Goal: Task Accomplishment & Management: Manage account settings

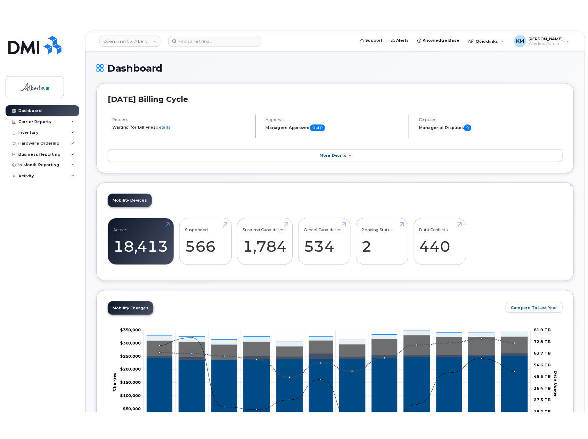
scroll to position [35, 0]
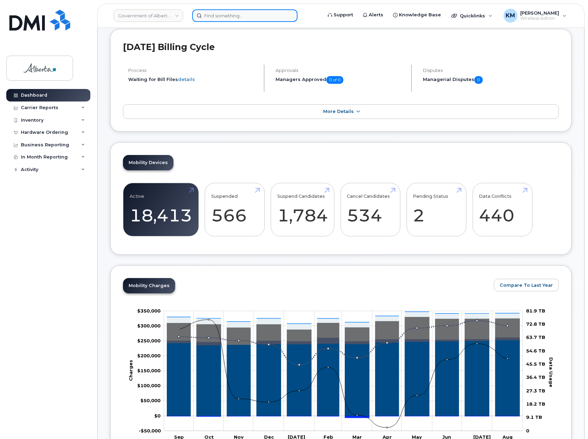
click at [230, 17] on input at bounding box center [244, 15] width 105 height 13
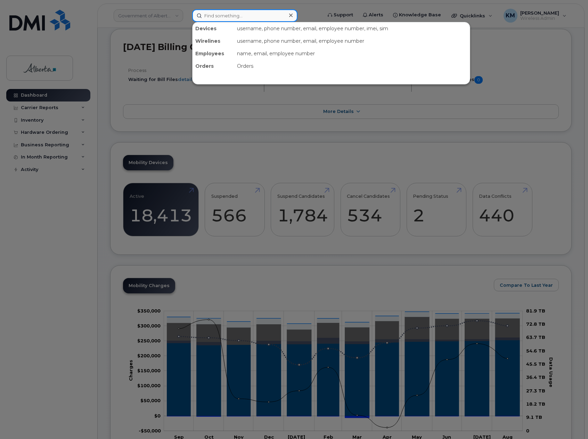
paste input "7809954414"
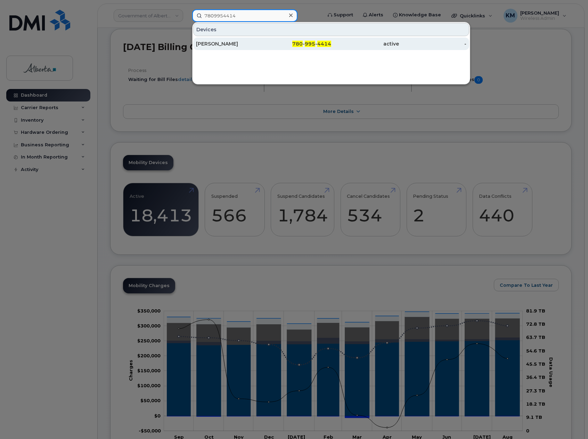
type input "7809954414"
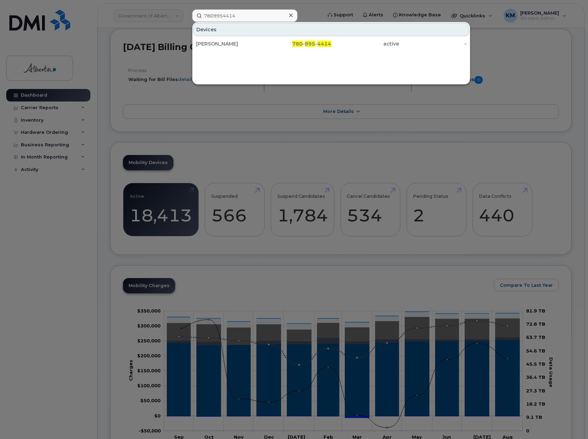
drag, startPoint x: 222, startPoint y: 43, endPoint x: 181, endPoint y: 142, distance: 107.0
click at [222, 43] on div "Shaylyn Hunter" at bounding box center [230, 43] width 68 height 7
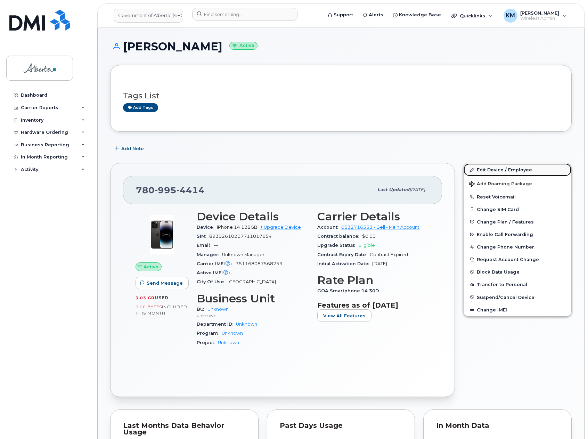
drag, startPoint x: 496, startPoint y: 167, endPoint x: 491, endPoint y: 171, distance: 6.7
click at [496, 167] on link "Edit Device / Employee" at bounding box center [518, 169] width 108 height 13
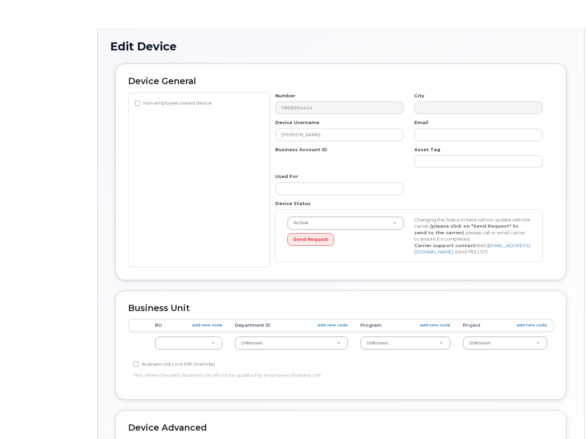
select select "4100854"
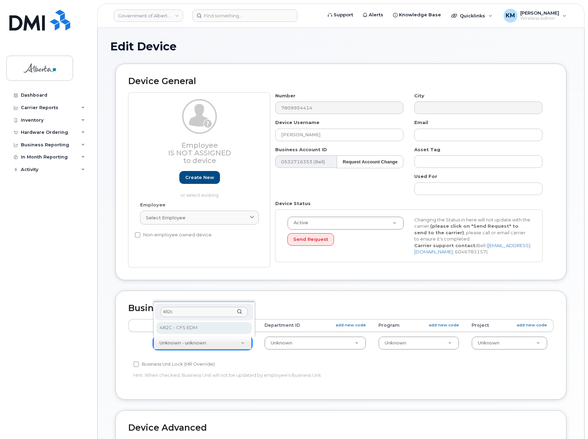
type input "482c"
select select "4749733"
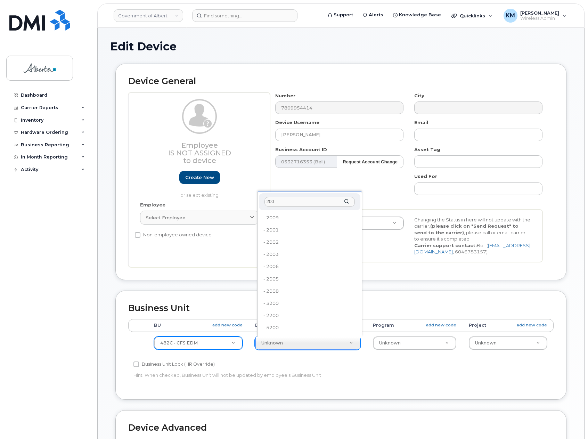
type input "200"
type input "4752609"
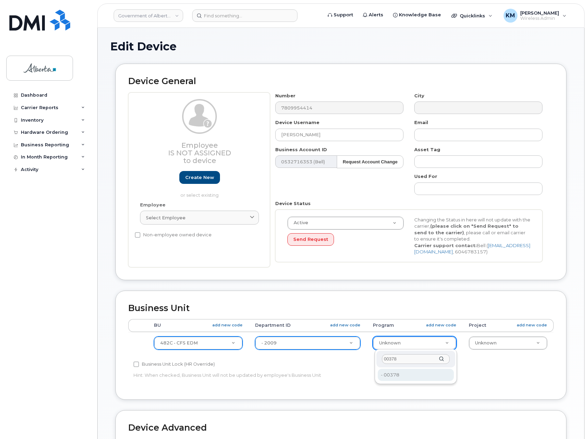
type input "00378"
type input "4124524"
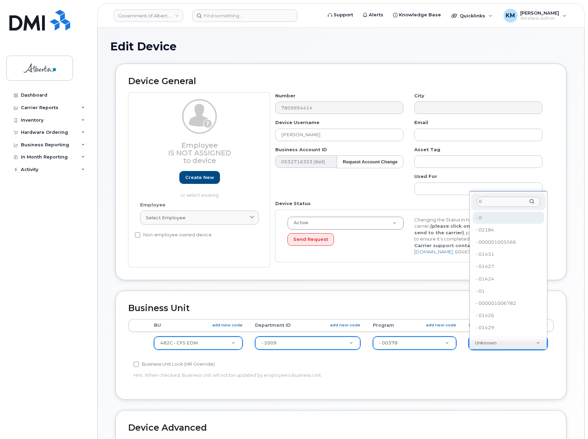
type input "0"
type input "4753728"
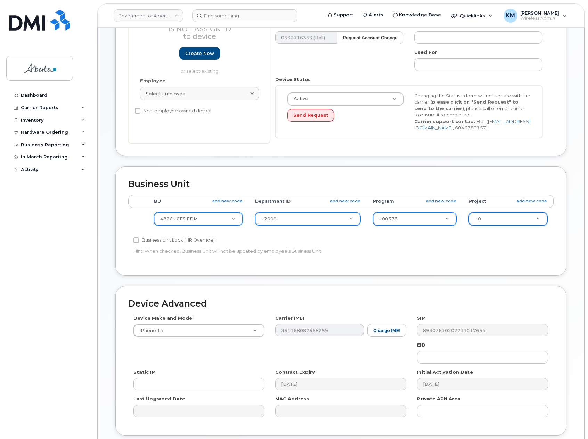
scroll to position [174, 0]
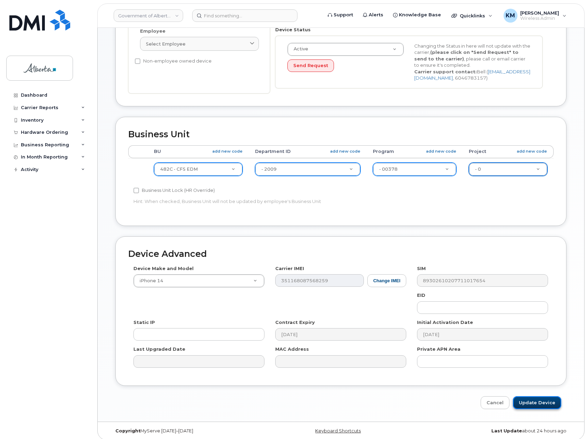
click at [538, 398] on input "Update Device" at bounding box center [537, 402] width 48 height 13
type input "Saving..."
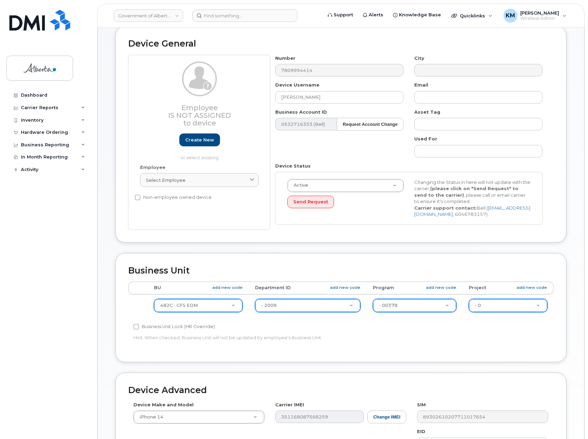
scroll to position [5, 0]
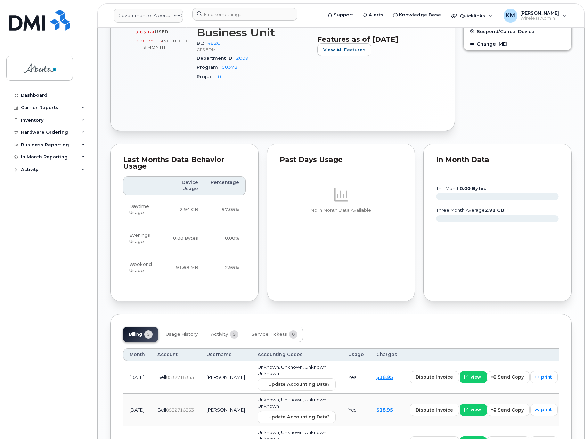
scroll to position [278, 0]
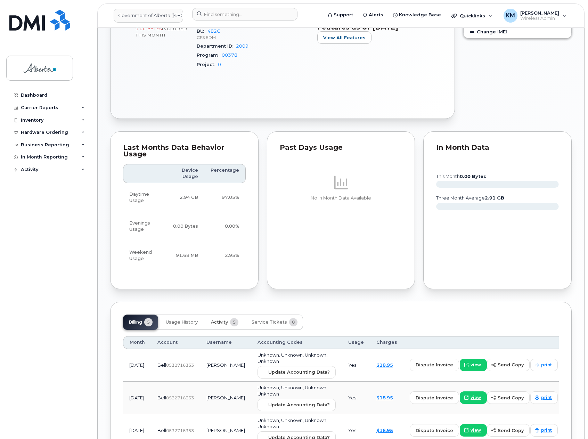
click at [221, 321] on span "Activity" at bounding box center [219, 323] width 17 height 6
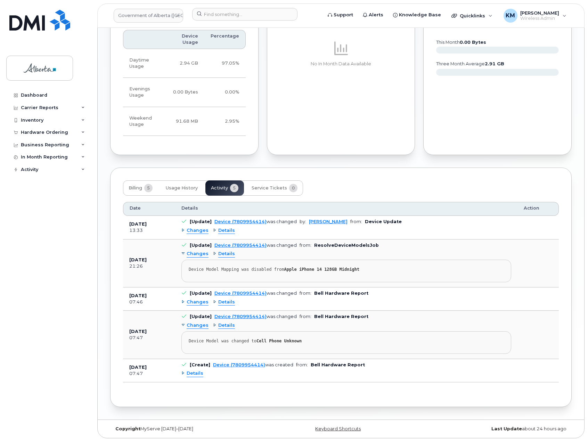
scroll to position [415, 0]
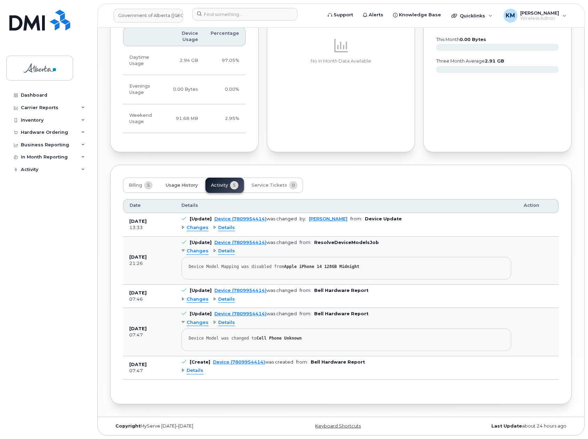
click at [191, 184] on span "Usage History" at bounding box center [182, 186] width 32 height 6
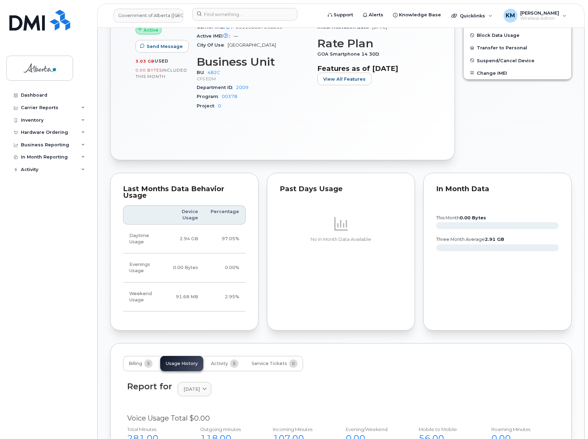
scroll to position [243, 0]
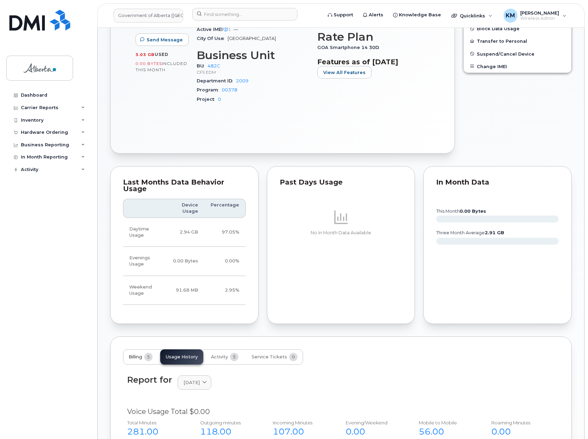
click at [127, 357] on button "Billing 5" at bounding box center [140, 357] width 35 height 15
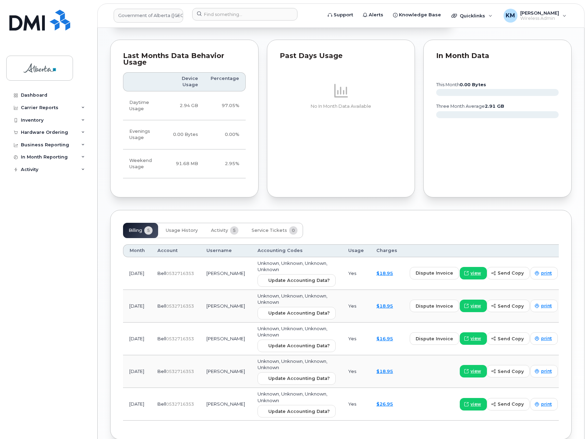
scroll to position [406, 0]
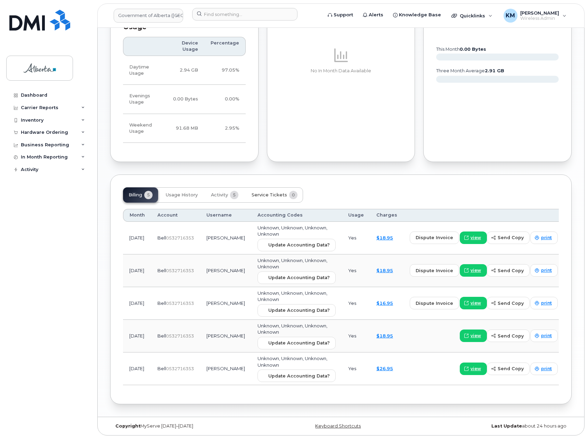
click at [276, 194] on span "Service Tickets" at bounding box center [269, 195] width 35 height 6
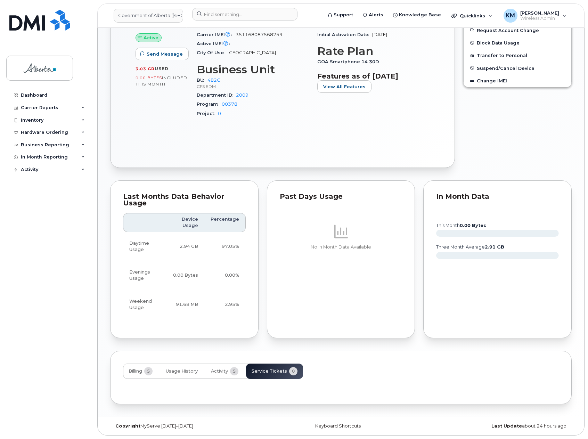
scroll to position [290, 0]
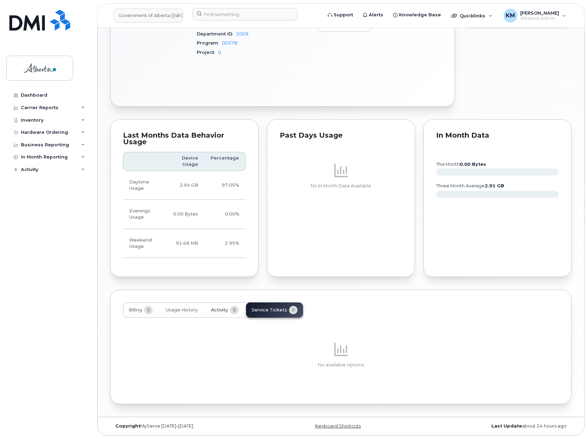
click at [220, 309] on span "Activity" at bounding box center [219, 310] width 17 height 6
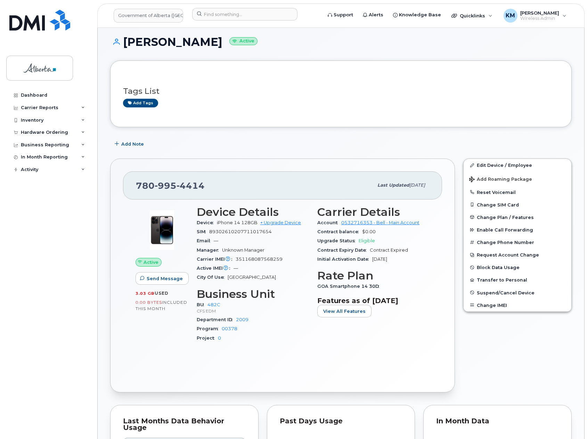
scroll to position [0, 0]
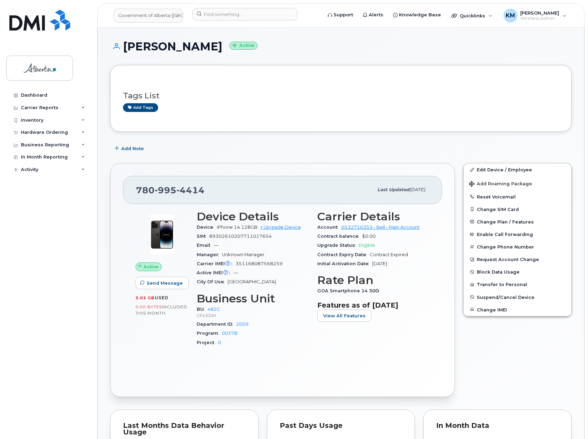
drag, startPoint x: 212, startPoint y: 49, endPoint x: 124, endPoint y: 47, distance: 87.7
click at [124, 47] on h1 "Shaylyn Hunter Active" at bounding box center [341, 46] width 462 height 12
copy h1 "[PERSON_NAME]"
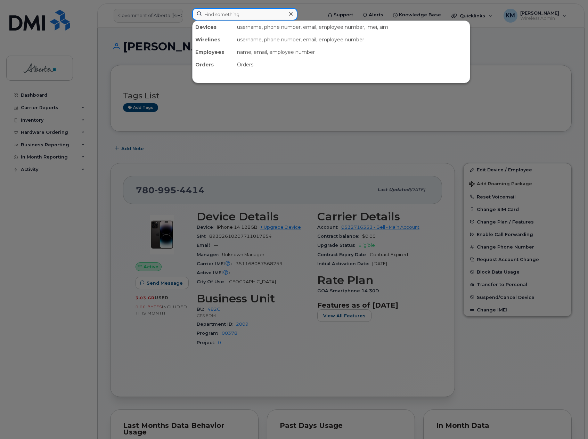
click at [238, 14] on input at bounding box center [244, 14] width 105 height 13
paste input "[PERSON_NAME]"
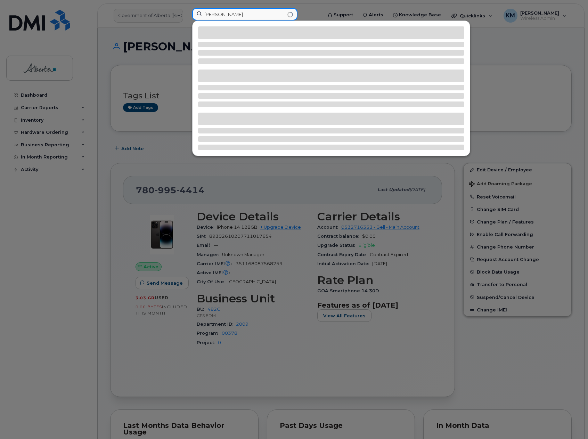
type input "[PERSON_NAME]"
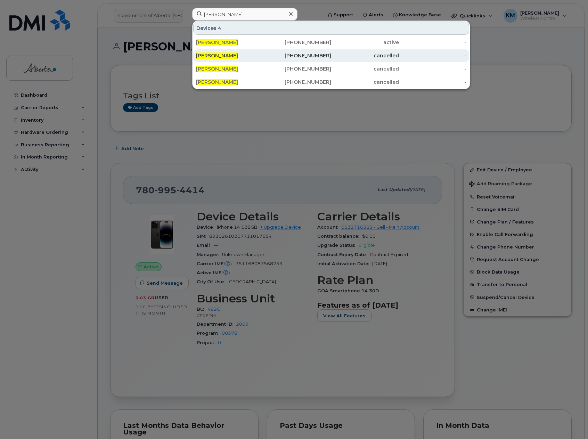
click at [245, 54] on div "[PERSON_NAME]" at bounding box center [230, 55] width 68 height 7
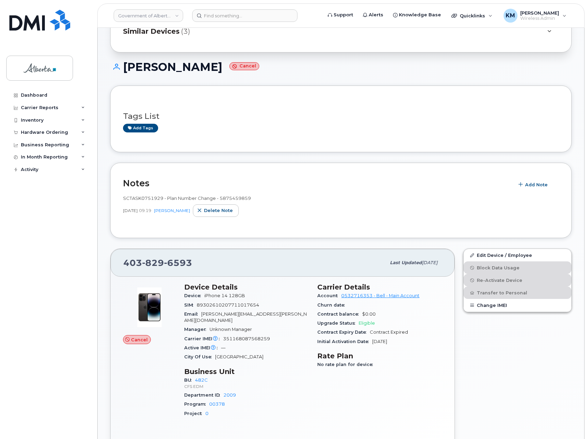
scroll to position [35, 0]
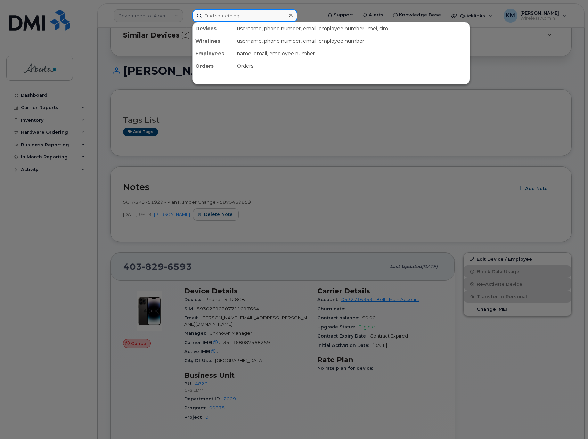
click at [230, 16] on input at bounding box center [244, 15] width 105 height 13
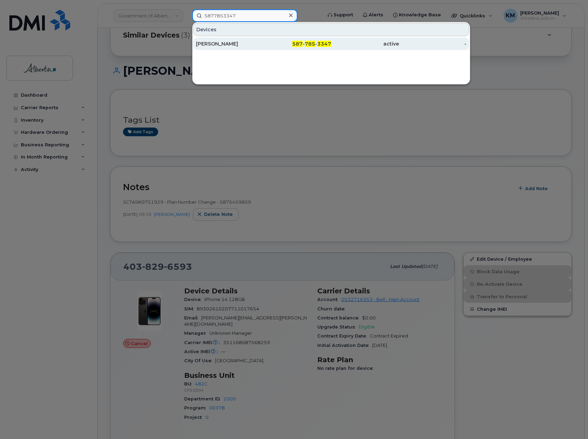
type input "5877853347"
click at [264, 40] on div "[PERSON_NAME]" at bounding box center [298, 44] width 68 height 13
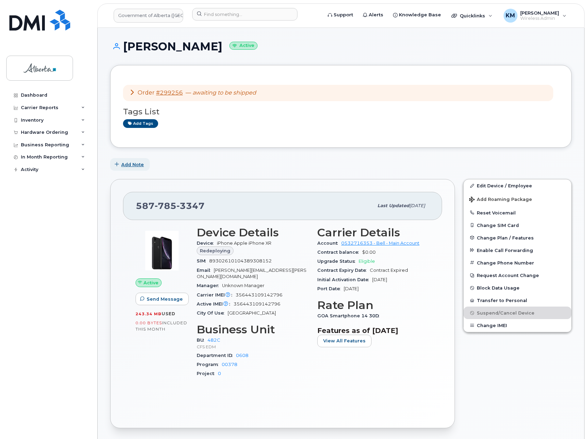
click at [138, 166] on span "Add Note" at bounding box center [132, 164] width 23 height 7
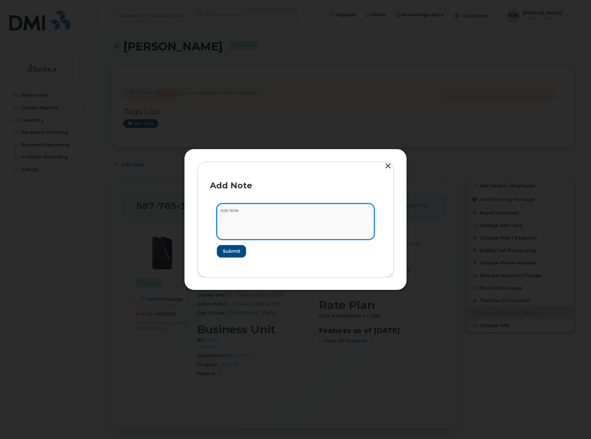
click at [256, 211] on textarea at bounding box center [295, 221] width 157 height 35
click at [300, 211] on textarea "SCTASK0838883 -" at bounding box center [295, 221] width 157 height 35
paste textarea "Device Replace - (1) 5877853347 iPhone 16e - Order 299256_BELL 3009832"
type textarea "SCTASK0838883 - Device Replace - (1) 5877853347 iPhone 16e - Order 299256_BELL …"
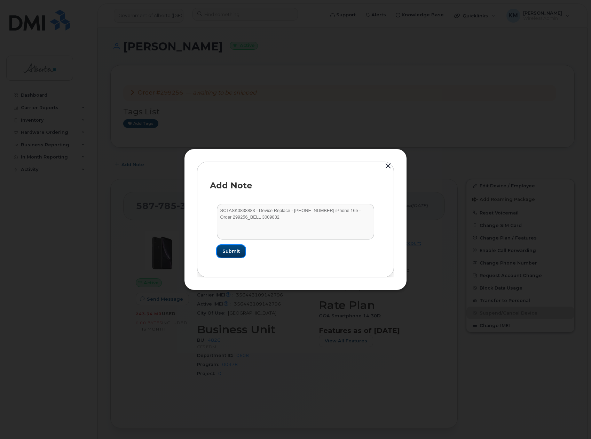
click at [241, 251] on button "Submit" at bounding box center [231, 251] width 29 height 13
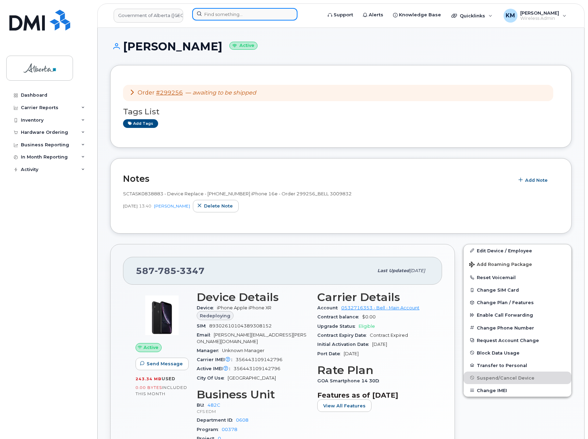
click at [237, 17] on input at bounding box center [244, 14] width 105 height 13
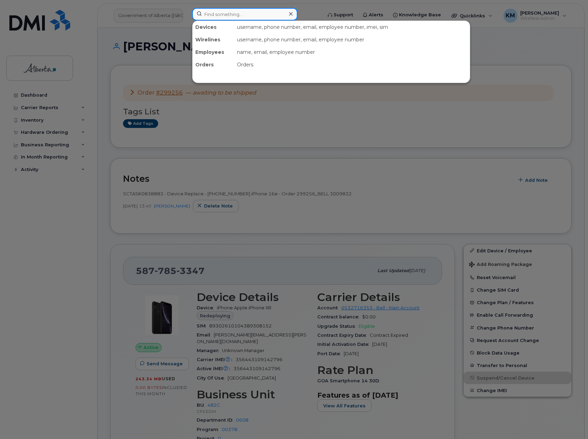
click at [218, 15] on input at bounding box center [244, 14] width 105 height 13
type input "janet davis"
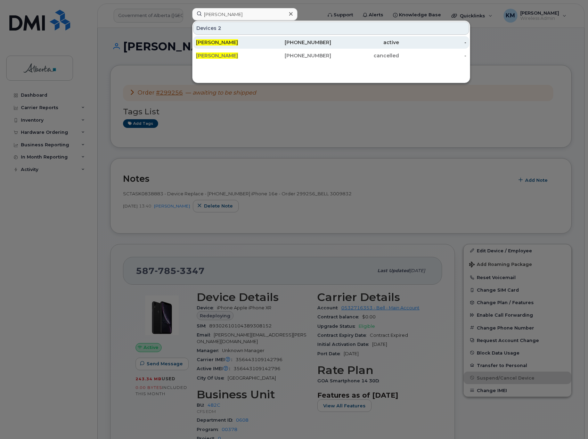
click at [215, 42] on span "[PERSON_NAME]" at bounding box center [217, 42] width 42 height 6
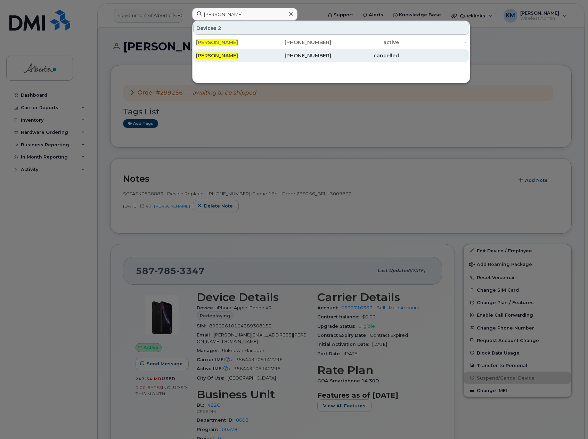
click at [229, 56] on div "Janet Davis" at bounding box center [230, 55] width 68 height 7
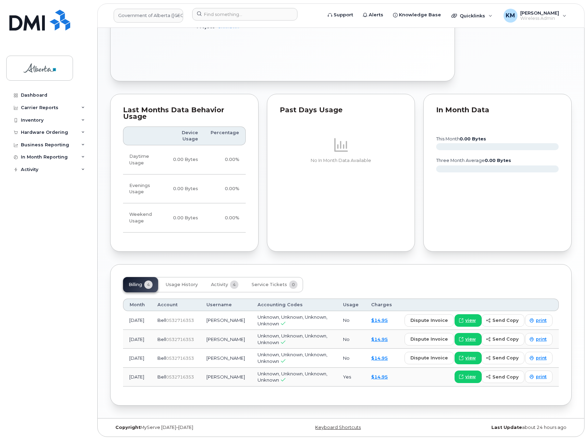
scroll to position [344, 0]
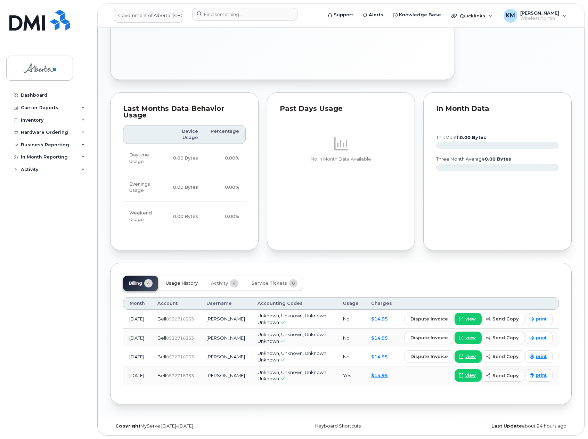
click at [191, 283] on span "Usage History" at bounding box center [182, 284] width 32 height 6
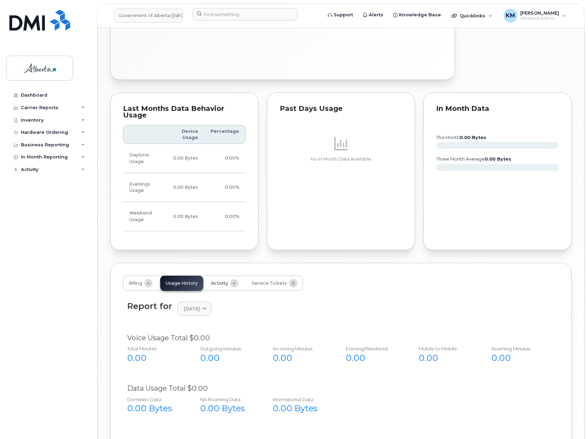
click at [218, 283] on span "Activity" at bounding box center [219, 284] width 17 height 6
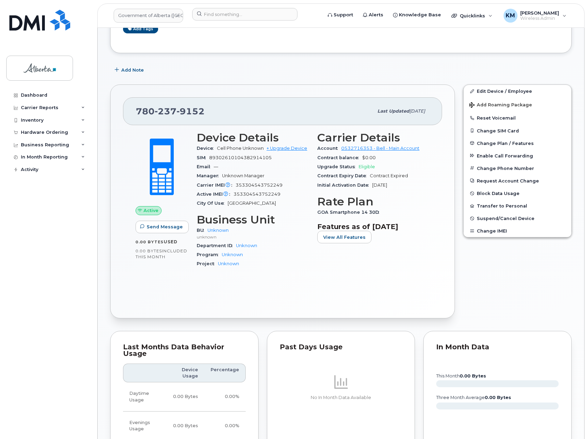
scroll to position [103, 0]
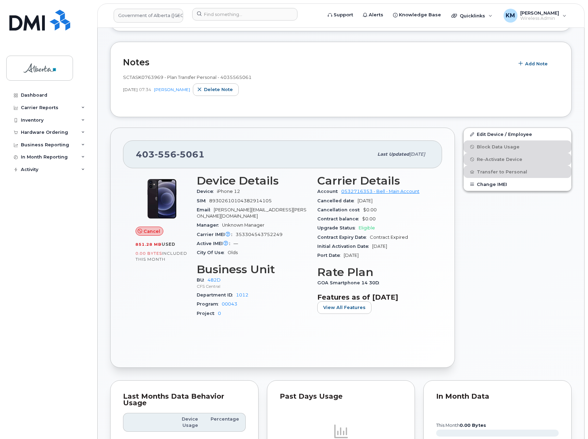
scroll to position [104, 0]
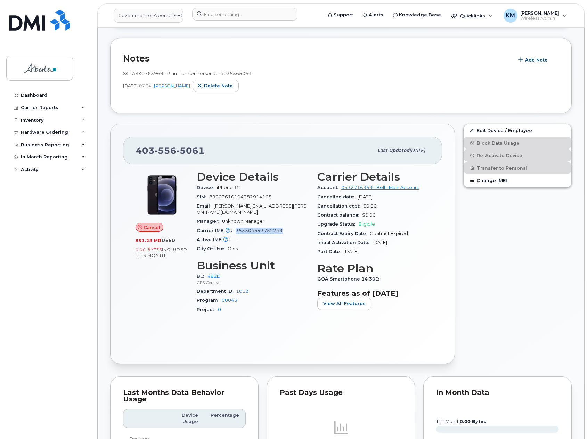
drag, startPoint x: 284, startPoint y: 224, endPoint x: 236, endPoint y: 224, distance: 48.3
click at [236, 226] on div "Carrier IMEI Carrier IMEI is reported during the last billing cycle or change o…" at bounding box center [253, 230] width 112 height 9
copy span "353304543752249"
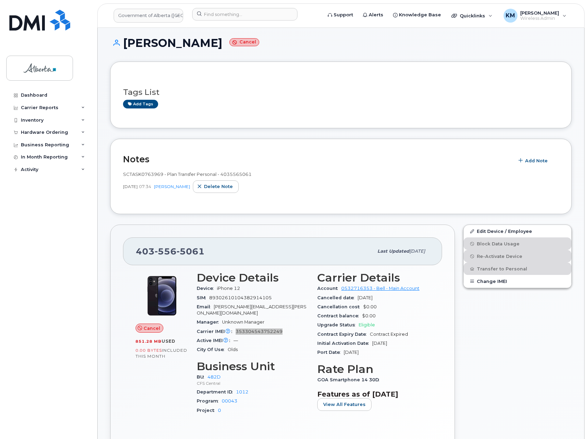
scroll to position [0, 0]
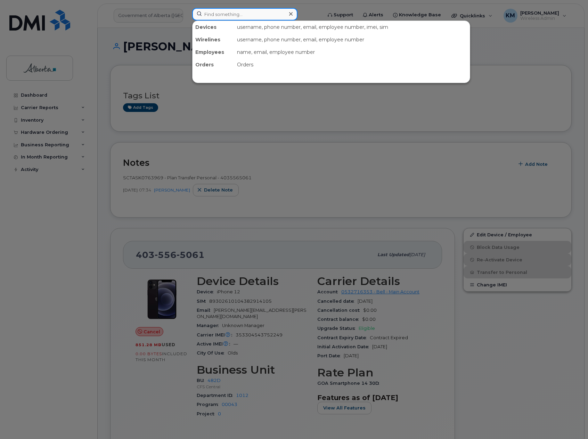
click at [219, 11] on input at bounding box center [244, 14] width 105 height 13
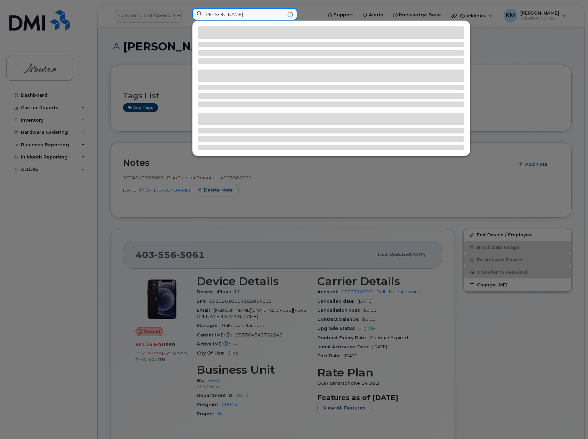
type input "[PERSON_NAME]"
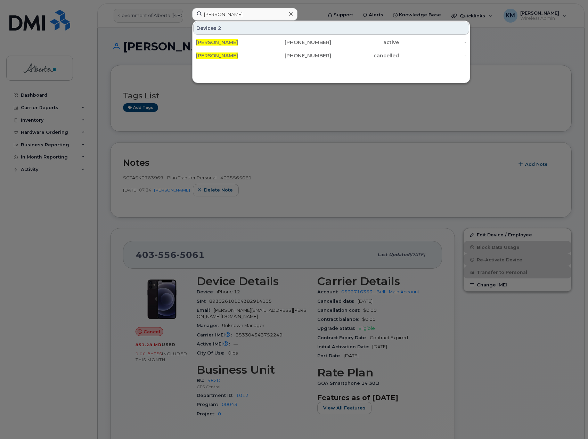
click at [224, 35] on div "Janet Davis 780-237-9152 active - Janet Davis 403-556-5061 cancelled -" at bounding box center [332, 48] width 278 height 27
click at [224, 43] on span "[PERSON_NAME]" at bounding box center [217, 42] width 42 height 6
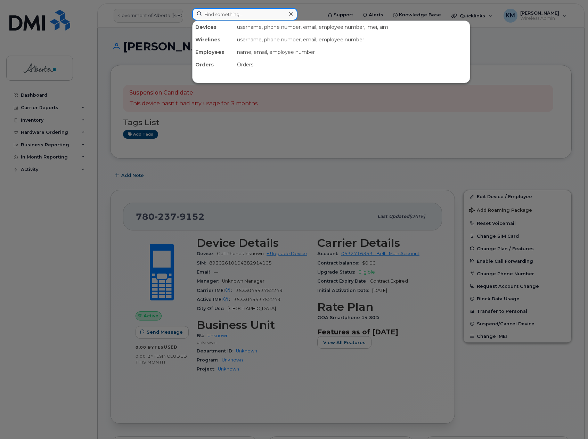
click at [222, 15] on input at bounding box center [244, 14] width 105 height 13
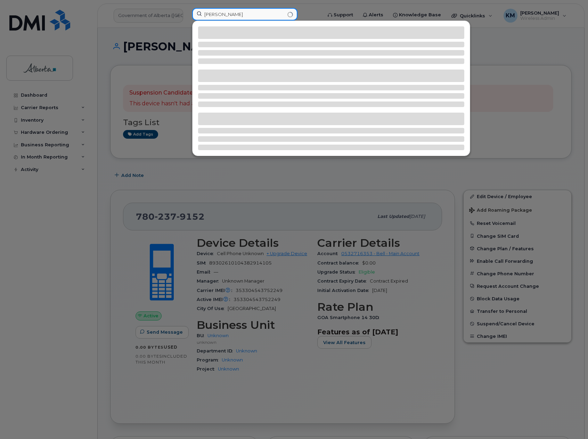
type input "[PERSON_NAME]"
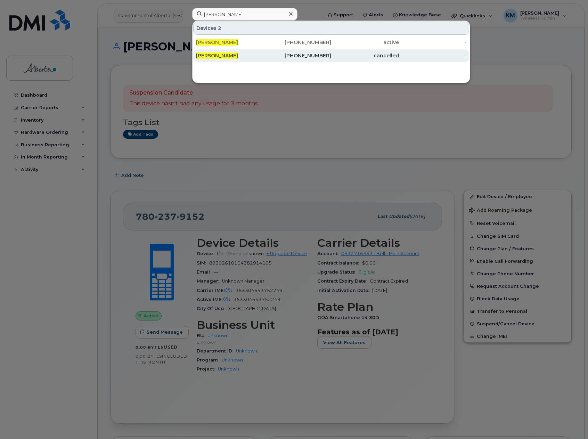
click at [264, 51] on div "[PERSON_NAME]" at bounding box center [298, 55] width 68 height 13
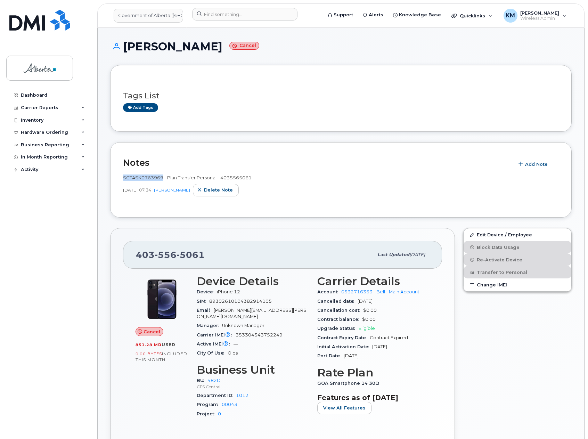
drag, startPoint x: 162, startPoint y: 177, endPoint x: 117, endPoint y: 180, distance: 45.3
click at [117, 180] on div "Notes Add Note SCTASK0763969 - Plan Transfer Personal - 4035565061 [DATE] 07:34…" at bounding box center [341, 179] width 462 height 75
copy span "SCTASK0763969"
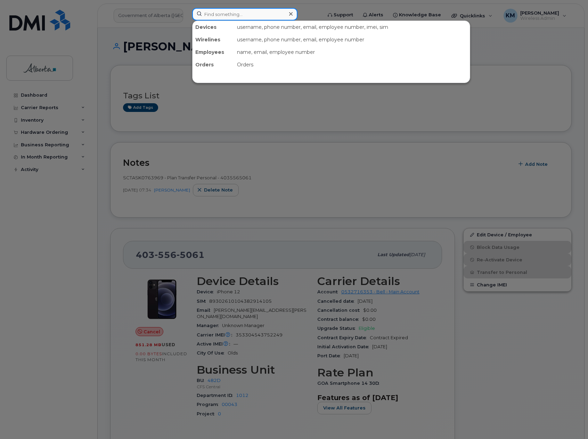
click at [224, 17] on input at bounding box center [244, 14] width 105 height 13
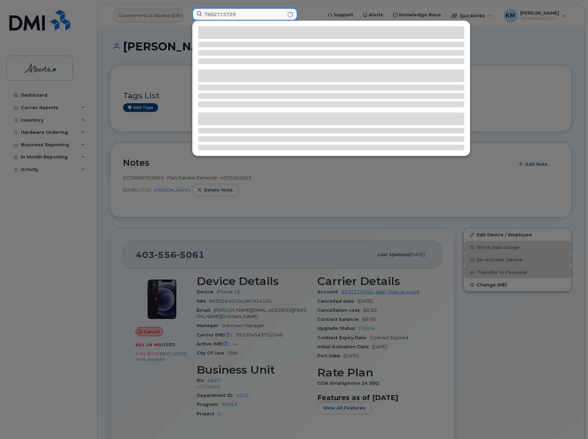
type input "7802715729"
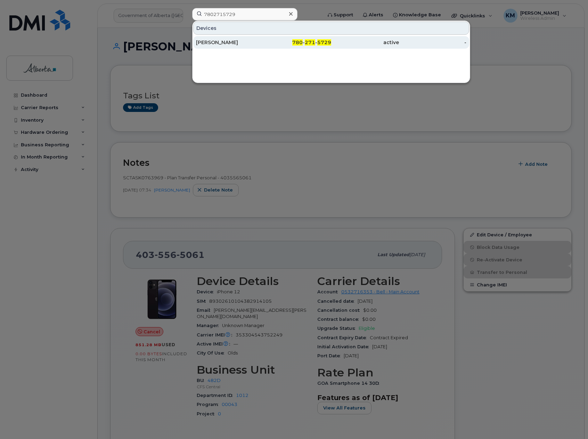
click at [223, 45] on div "[PERSON_NAME]" at bounding box center [230, 42] width 68 height 7
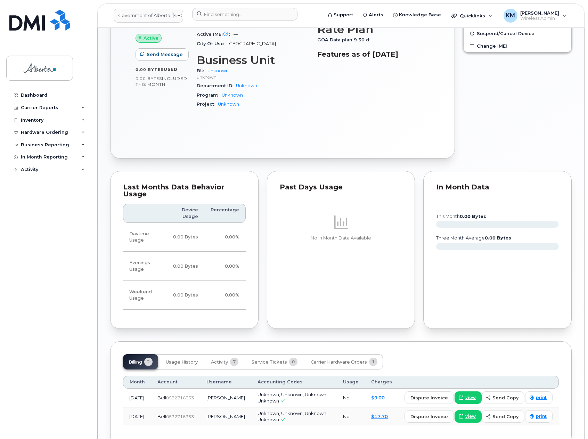
scroll to position [319, 0]
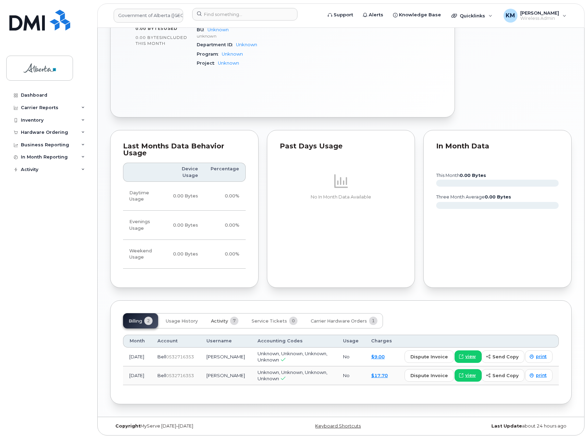
click at [218, 320] on span "Activity" at bounding box center [219, 322] width 17 height 6
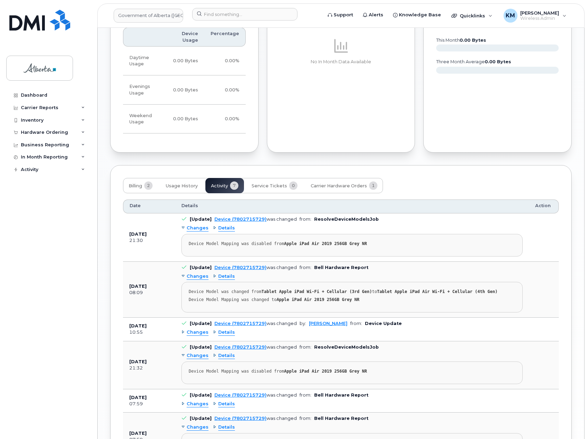
scroll to position [458, 0]
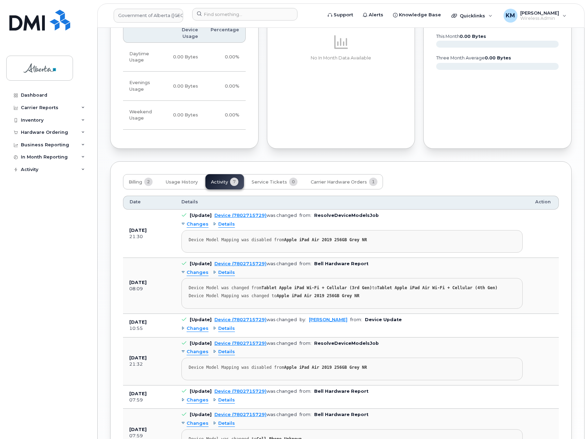
click at [195, 330] on span "Changes" at bounding box center [198, 329] width 22 height 7
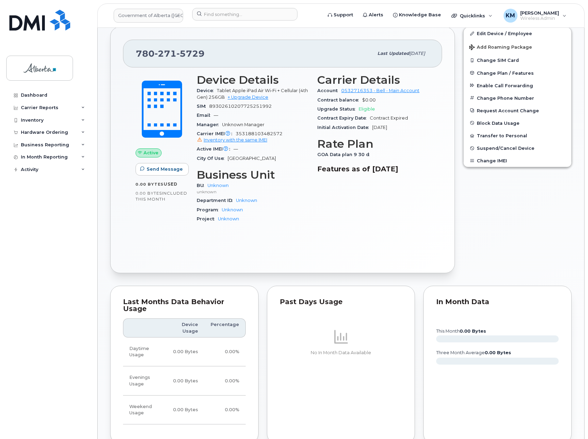
scroll to position [243, 0]
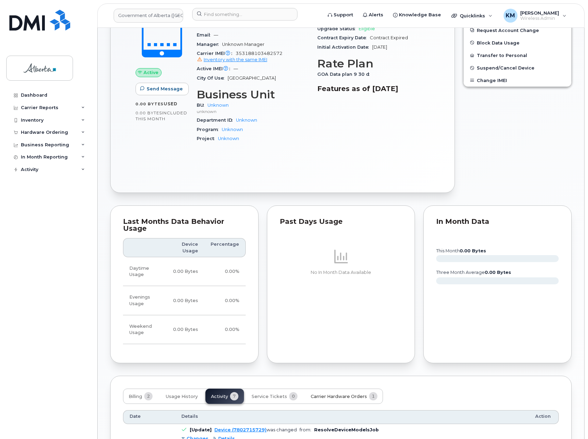
click at [321, 395] on span "Carrier Hardware Orders" at bounding box center [339, 397] width 56 height 6
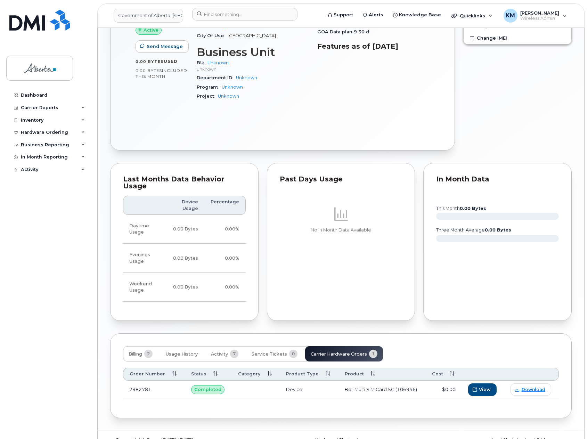
scroll to position [300, 0]
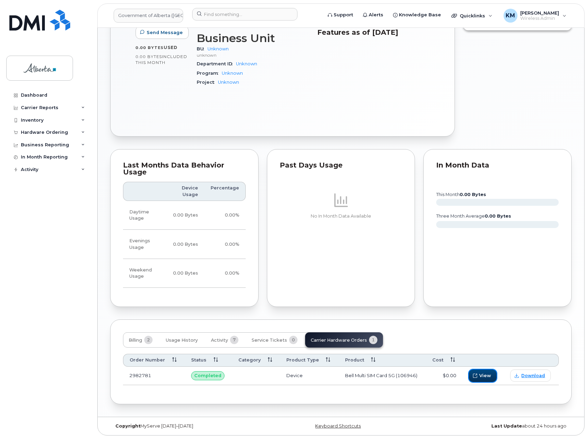
click at [484, 376] on span "View" at bounding box center [486, 375] width 12 height 7
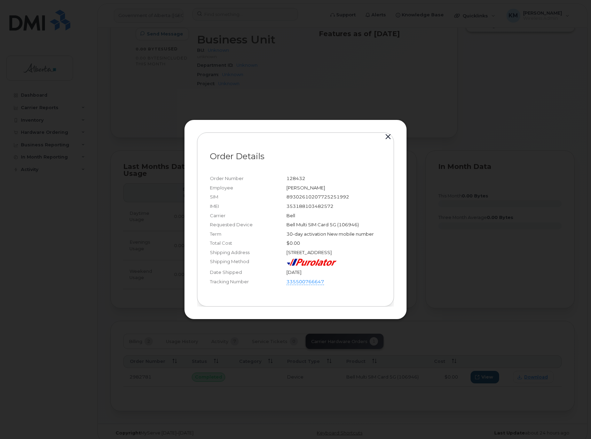
drag, startPoint x: 388, startPoint y: 130, endPoint x: 397, endPoint y: 148, distance: 20.2
click at [388, 132] on button "button" at bounding box center [388, 137] width 10 height 10
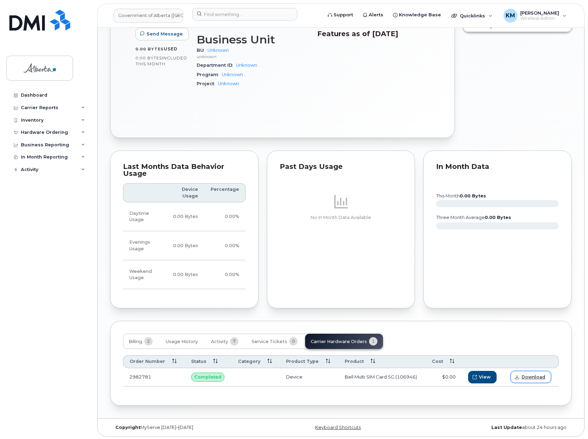
click at [522, 378] on link "Download" at bounding box center [531, 377] width 41 height 12
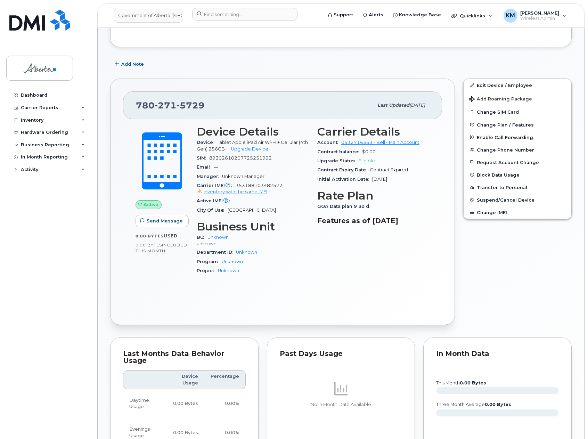
scroll to position [90, 0]
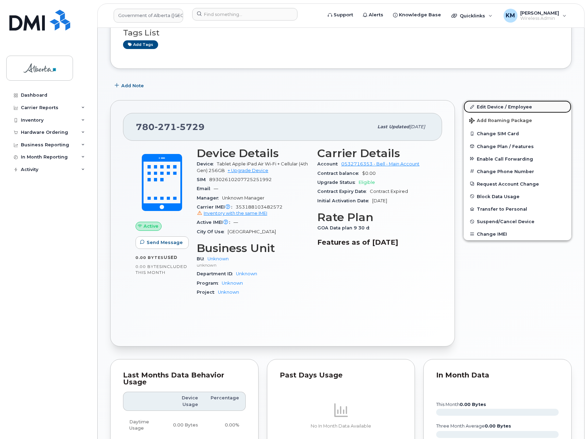
click at [493, 104] on link "Edit Device / Employee" at bounding box center [518, 107] width 108 height 13
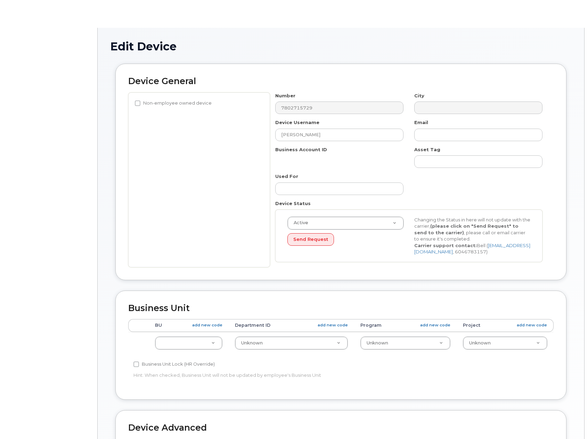
select select "4100854"
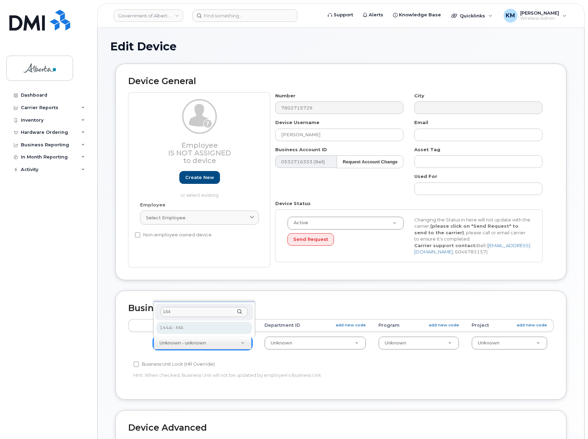
type input "144"
select select "4120338"
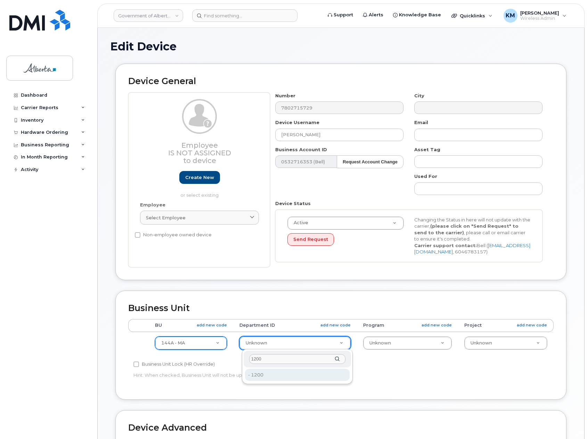
type input "1200"
type input "4752563"
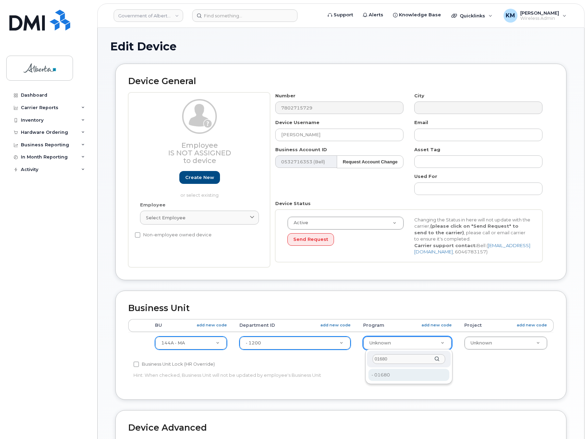
type input "01680"
type input "4753230"
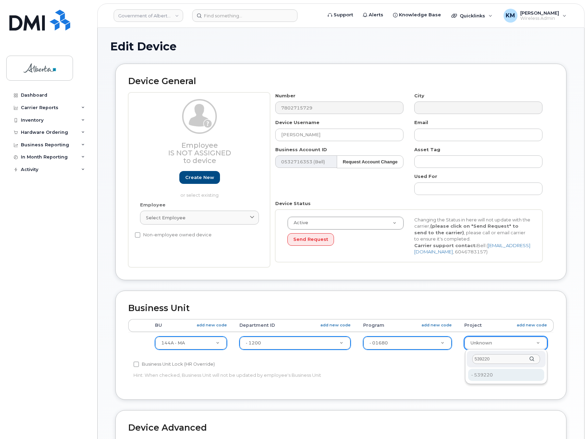
type input "539220"
type input "4753705"
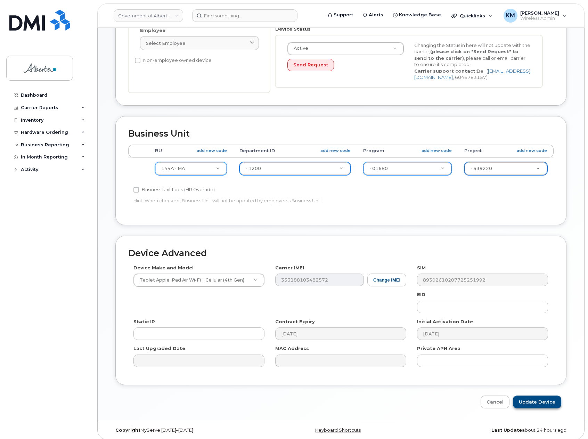
scroll to position [179, 0]
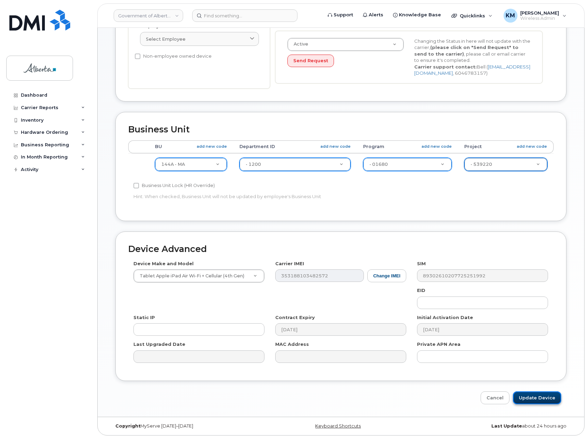
click at [551, 399] on input "Update Device" at bounding box center [537, 398] width 48 height 13
type input "Saving..."
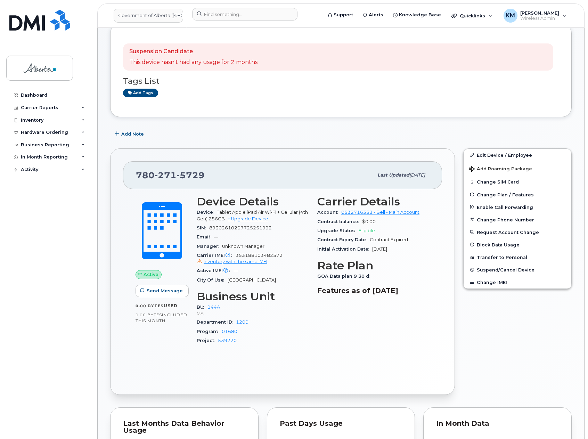
scroll to position [35, 0]
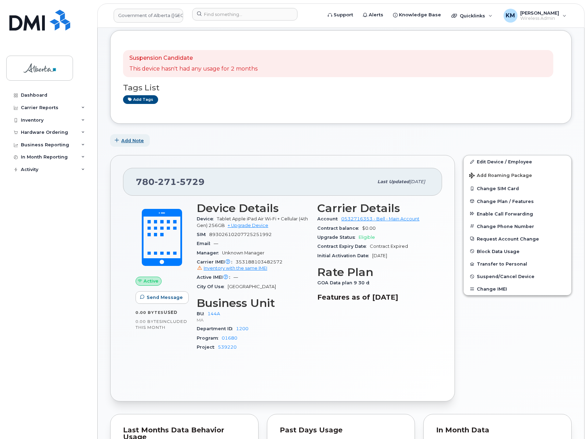
click at [123, 138] on span "Add Note" at bounding box center [132, 140] width 23 height 7
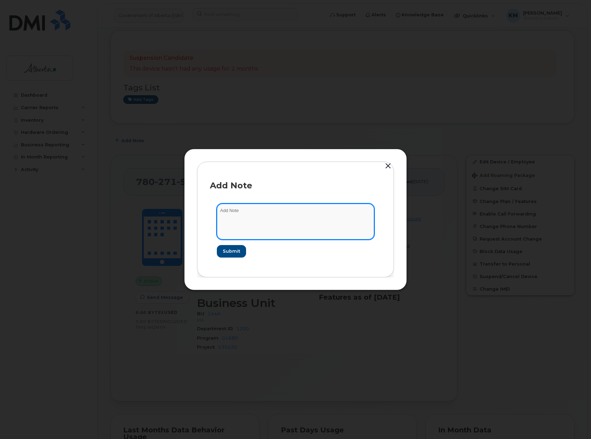
click at [258, 212] on textarea at bounding box center [295, 221] width 157 height 35
click at [282, 211] on textarea "SCTASK0796161 -" at bounding box center [295, 221] width 157 height 35
paste textarea "Plan New - (1) - Order 292803 BELL order 2982781"
type textarea "SCTASK0796161 - Plan New - (1) - Order 292803 BELL order 2982781"
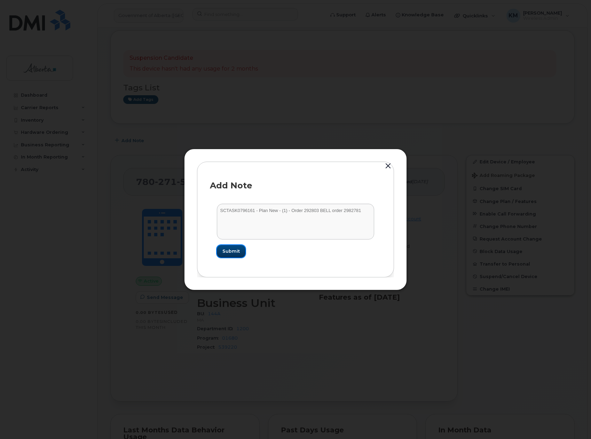
click at [236, 250] on span "Submit" at bounding box center [230, 251] width 17 height 7
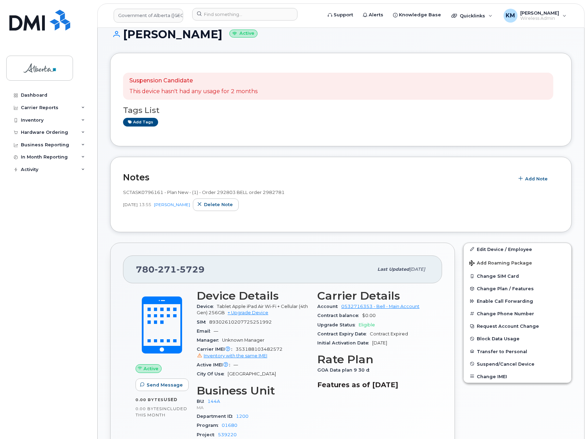
scroll to position [0, 0]
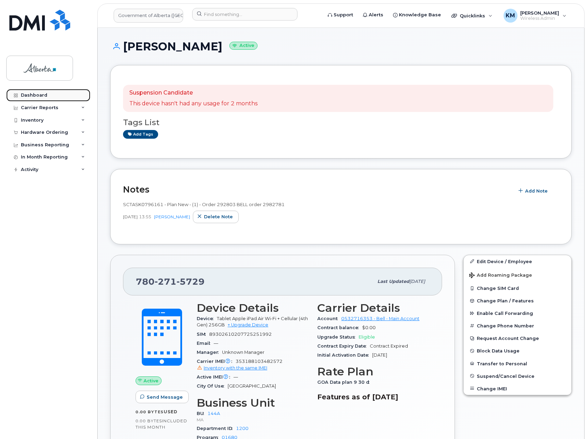
click at [51, 94] on link "Dashboard" at bounding box center [48, 95] width 84 height 13
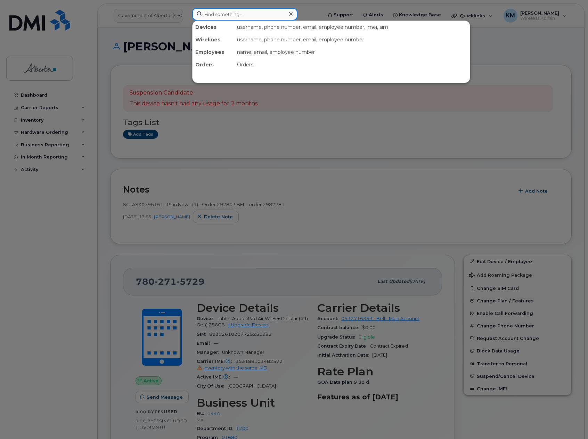
click at [226, 13] on input at bounding box center [244, 14] width 105 height 13
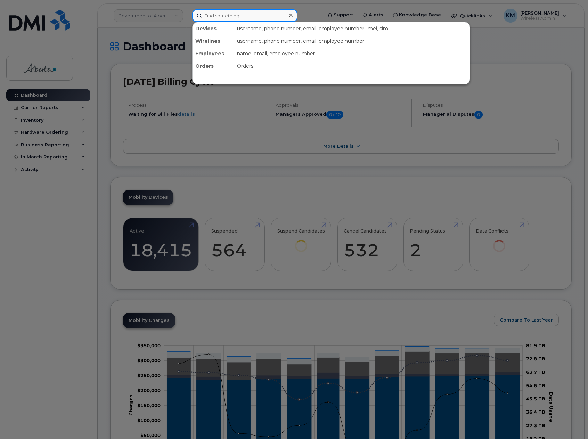
click at [226, 13] on input at bounding box center [244, 15] width 105 height 13
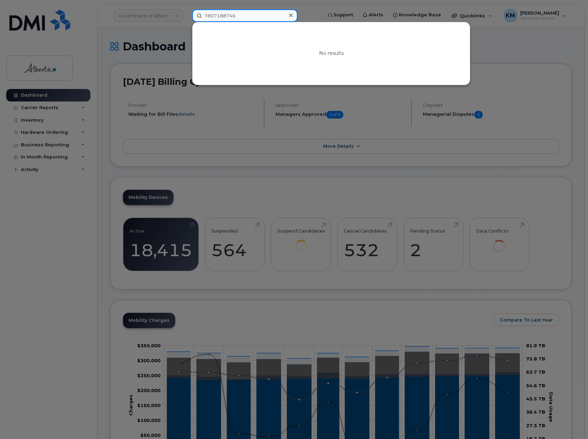
drag, startPoint x: 255, startPoint y: 18, endPoint x: 194, endPoint y: 17, distance: 60.5
click at [194, 17] on input "7807188746" at bounding box center [244, 15] width 105 height 13
drag, startPoint x: 257, startPoint y: 17, endPoint x: 180, endPoint y: 16, distance: 77.2
click at [187, 16] on div "7807188746 No results" at bounding box center [255, 15] width 136 height 13
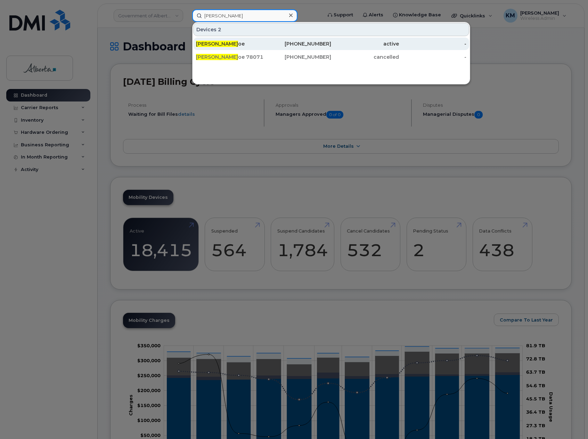
type input "JASON SAB"
click at [331, 48] on div "780-718-4746" at bounding box center [365, 44] width 68 height 13
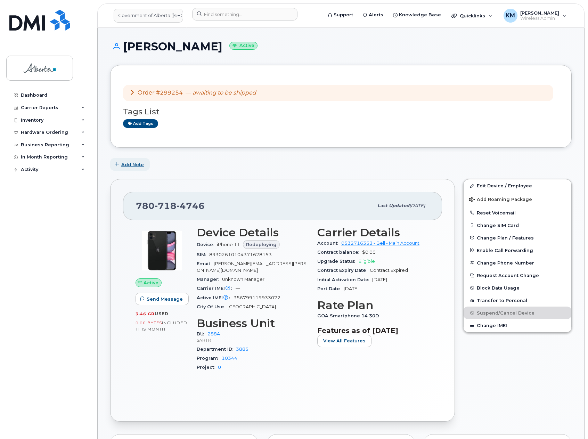
click at [131, 164] on span "Add Note" at bounding box center [132, 164] width 23 height 7
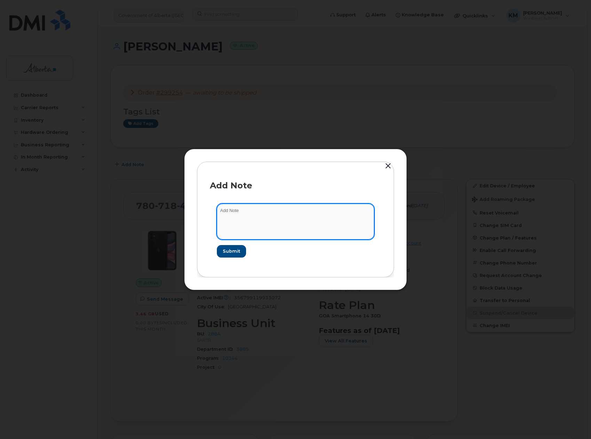
click at [266, 216] on textarea at bounding box center [295, 221] width 157 height 35
type textarea "s"
click at [298, 206] on textarea "SCTASK0838295 -" at bounding box center [295, 221] width 157 height 35
paste textarea "Device Replace - (1) 7807184746 iPhone 15 - Order 299254_BELL 3009828"
type textarea "SCTASK0838295 - Device Replace - (1) 7807184746 iPhone 15 - Order 299254_BELL 3…"
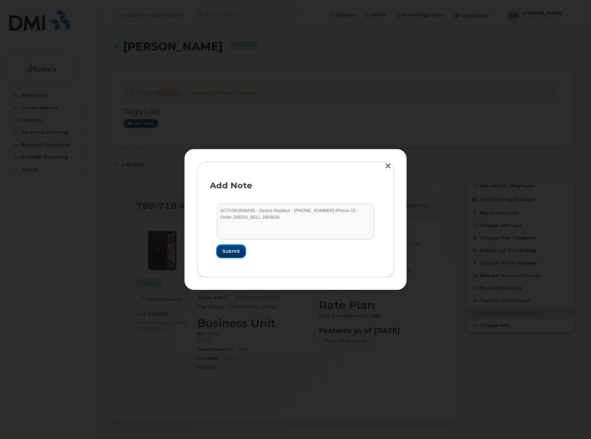
click at [226, 248] on button "Submit" at bounding box center [231, 251] width 29 height 13
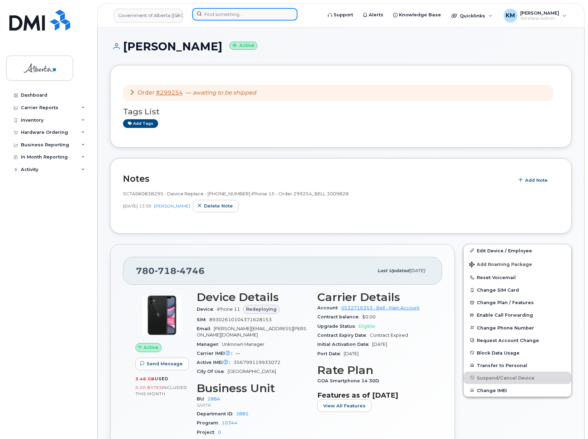
click at [215, 13] on input at bounding box center [244, 14] width 105 height 13
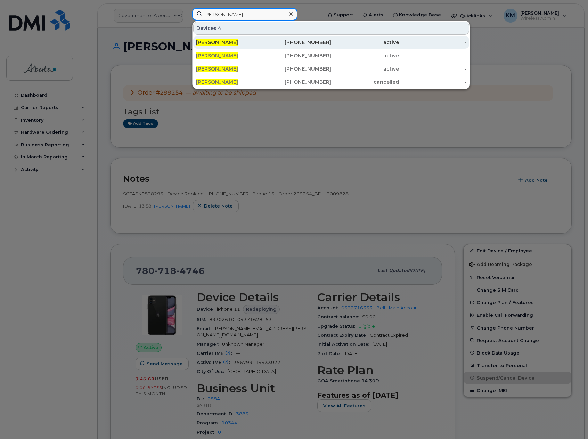
type input "greg smith"
click at [232, 41] on div "Greg Smith" at bounding box center [230, 42] width 68 height 7
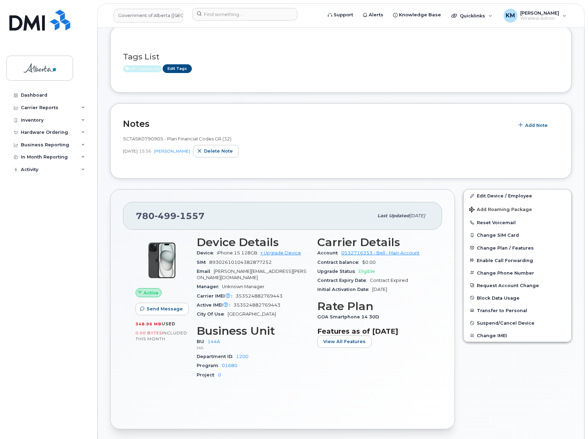
scroll to position [104, 0]
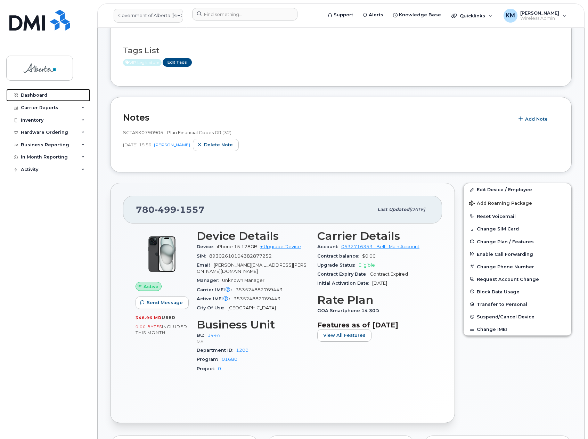
drag, startPoint x: 39, startPoint y: 93, endPoint x: 172, endPoint y: 165, distance: 151.4
click at [39, 93] on div "Dashboard" at bounding box center [34, 96] width 26 height 6
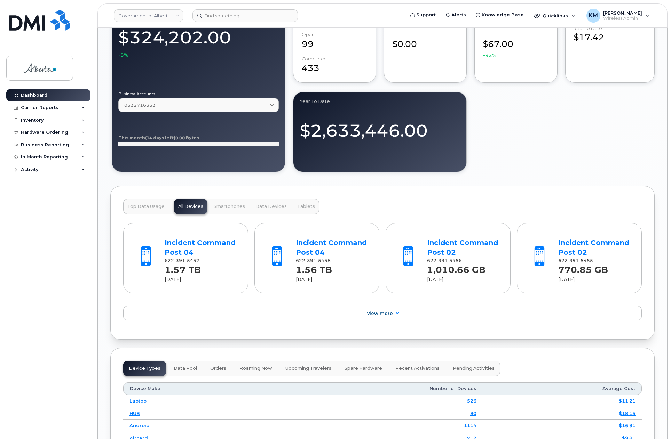
scroll to position [522, 0]
drag, startPoint x: 200, startPoint y: 260, endPoint x: 165, endPoint y: 257, distance: 34.5
click at [165, 257] on div "622 391 5457" at bounding box center [200, 260] width 71 height 6
drag, startPoint x: 177, startPoint y: 261, endPoint x: 82, endPoint y: 280, distance: 97.3
click at [82, 280] on div "Dashboard Carrier Reports Monthly Billing Data Daily Data Pooling Data Behavior…" at bounding box center [49, 259] width 86 height 340
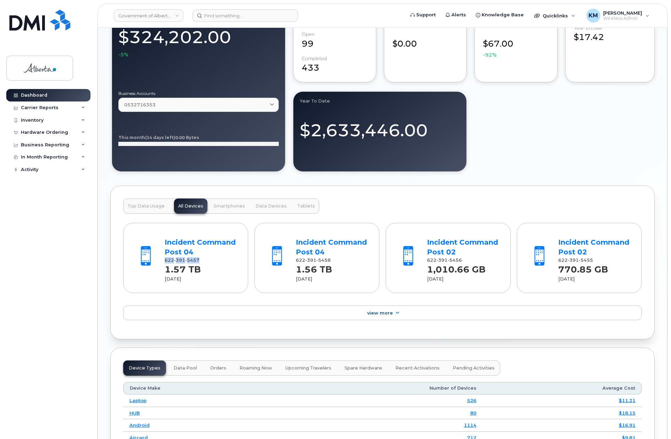
drag, startPoint x: 200, startPoint y: 260, endPoint x: 164, endPoint y: 260, distance: 35.8
click at [165, 260] on div "622 391 5457" at bounding box center [200, 260] width 71 height 6
drag, startPoint x: 179, startPoint y: 261, endPoint x: 99, endPoint y: 294, distance: 86.4
click at [99, 294] on div "Dashboard August 2025 Billing Cycle Process Waiting for Bill Files details Appr…" at bounding box center [382, 95] width 569 height 1179
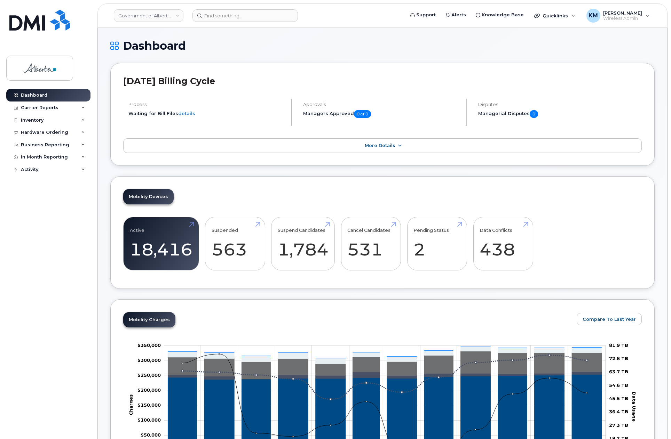
scroll to position [0, 0]
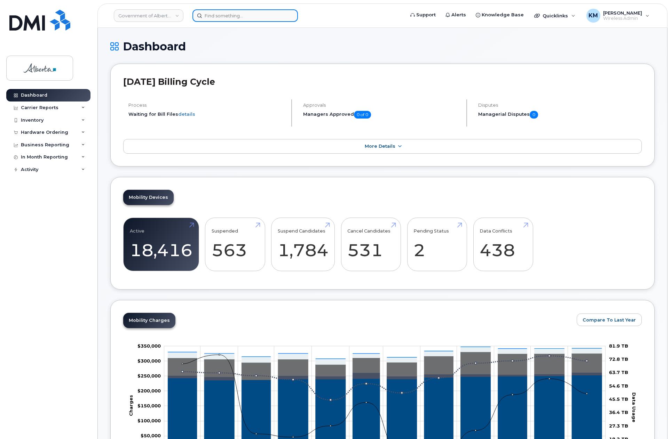
click at [223, 20] on input at bounding box center [244, 15] width 105 height 13
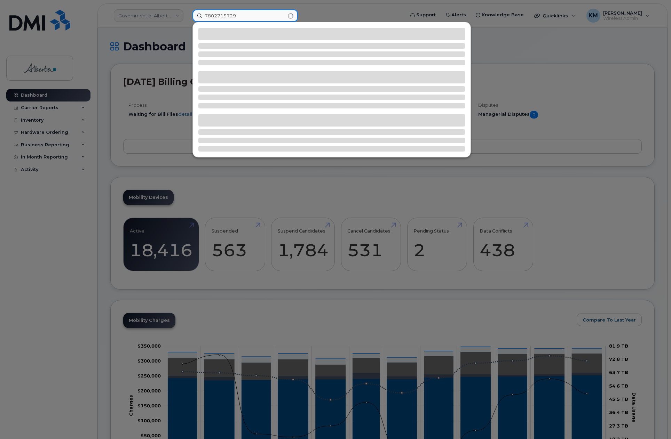
type input "7802715729"
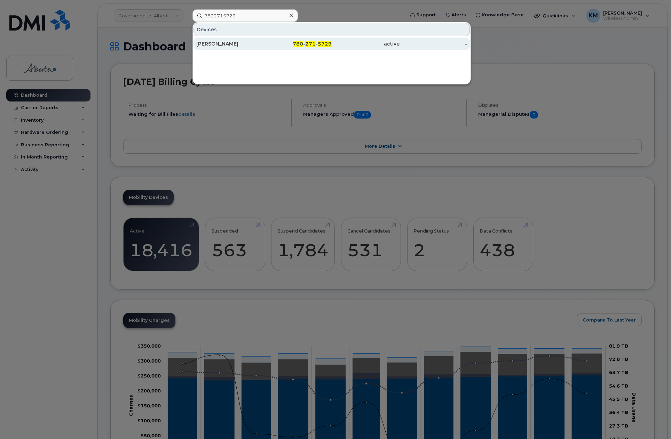
click at [286, 45] on div "780 - 271 - 5729" at bounding box center [298, 43] width 68 height 7
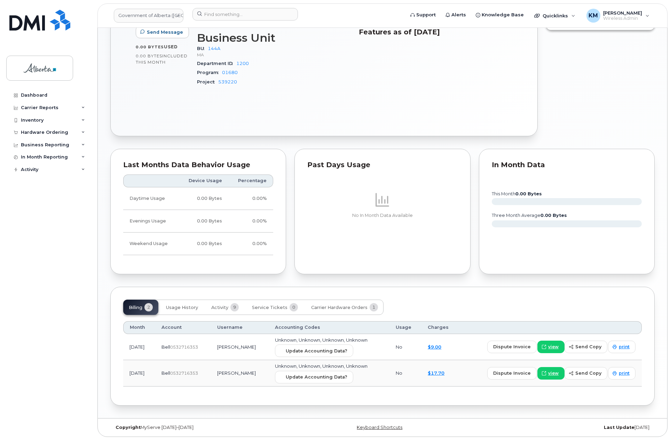
scroll to position [367, 0]
click at [341, 306] on span "Carrier Hardware Orders" at bounding box center [339, 307] width 56 height 6
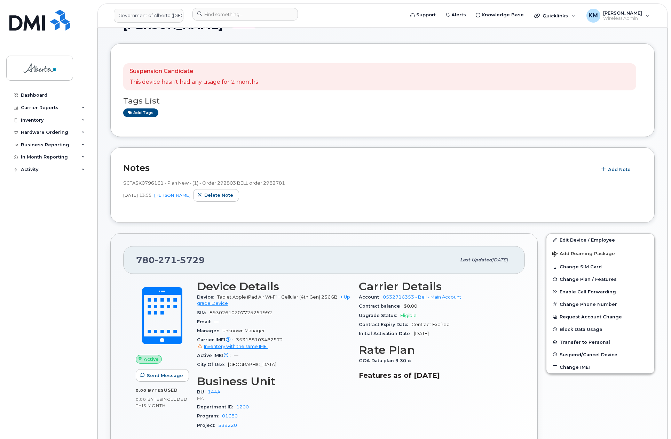
scroll to position [19, 0]
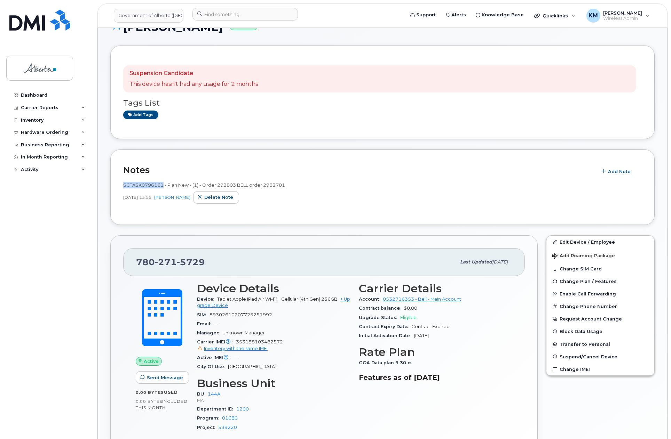
drag, startPoint x: 163, startPoint y: 186, endPoint x: 123, endPoint y: 187, distance: 39.3
click at [123, 187] on span "SCTASK0796161 - Plan New - (1) - Order 292803 BELL order 2982781" at bounding box center [204, 185] width 162 height 6
copy span "SCTASK0796161"
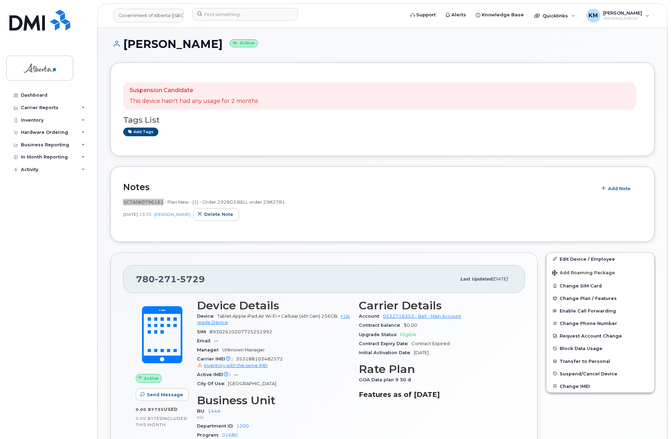
scroll to position [0, 0]
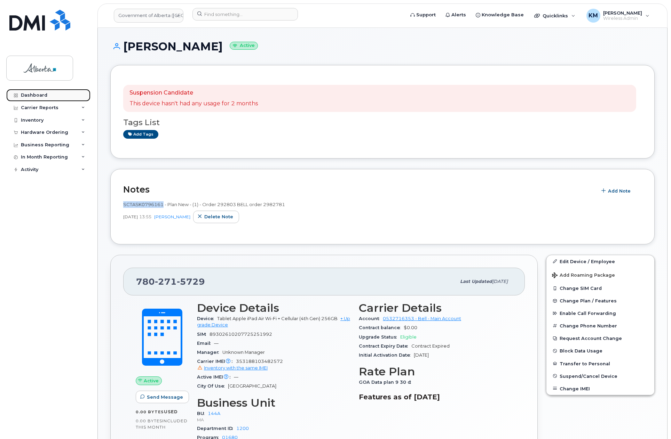
click at [52, 96] on link "Dashboard" at bounding box center [48, 95] width 84 height 13
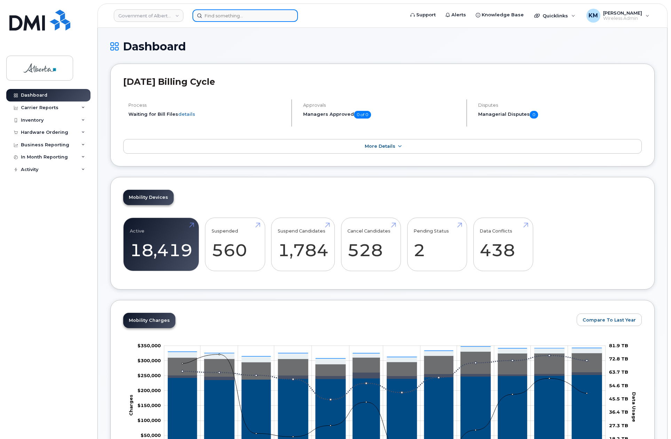
click at [210, 14] on input at bounding box center [244, 15] width 105 height 13
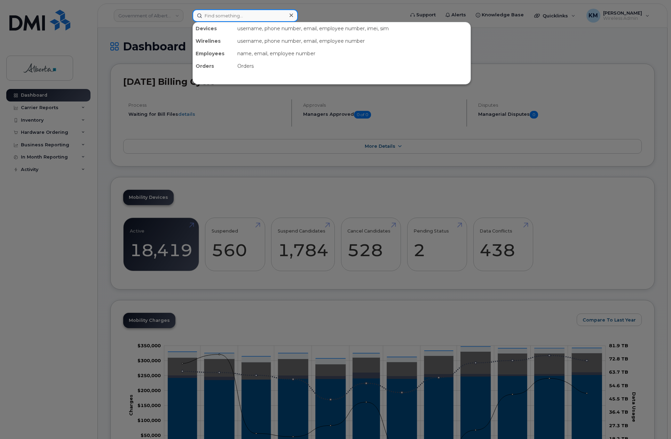
paste input "355804089894923"
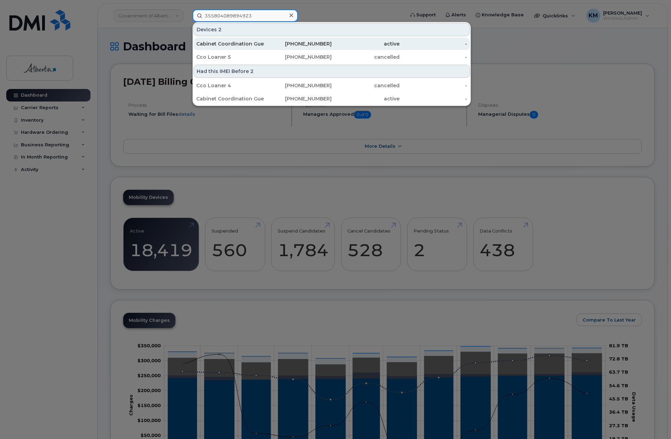
type input "355804089894923"
click at [241, 42] on div "Cabinet Coordination Guest 02" at bounding box center [230, 43] width 68 height 7
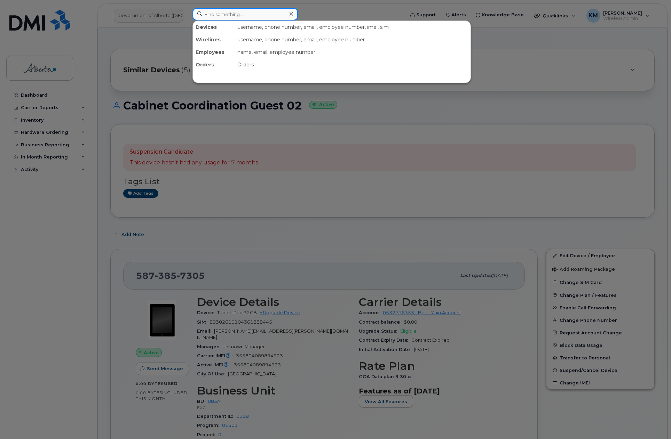
click at [208, 18] on input at bounding box center [244, 14] width 105 height 13
click at [248, 14] on input at bounding box center [244, 14] width 105 height 13
paste input "355804089894923"
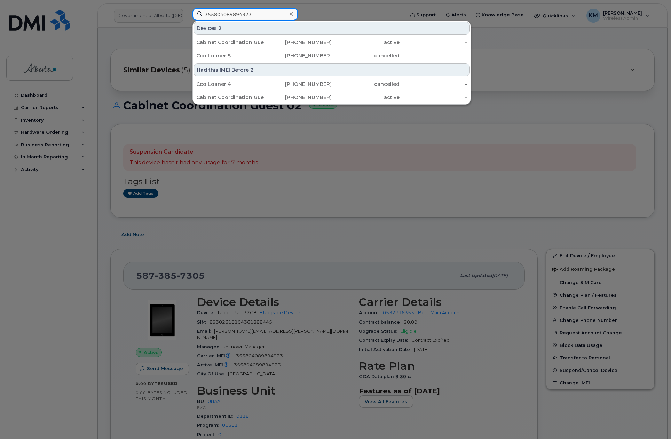
type input "355804089894923"
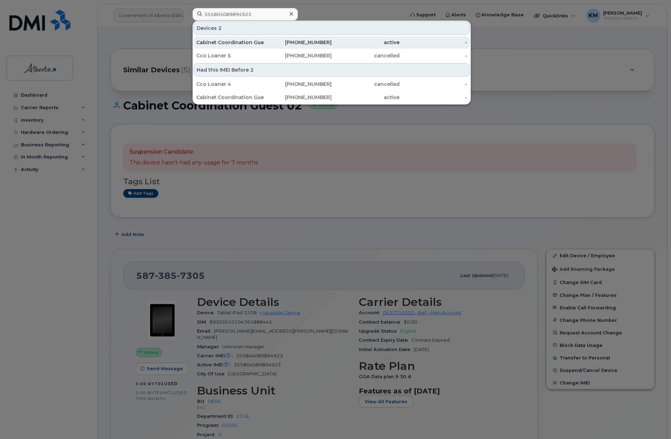
click at [257, 42] on div "Cabinet Coordination Guest 02" at bounding box center [230, 42] width 68 height 7
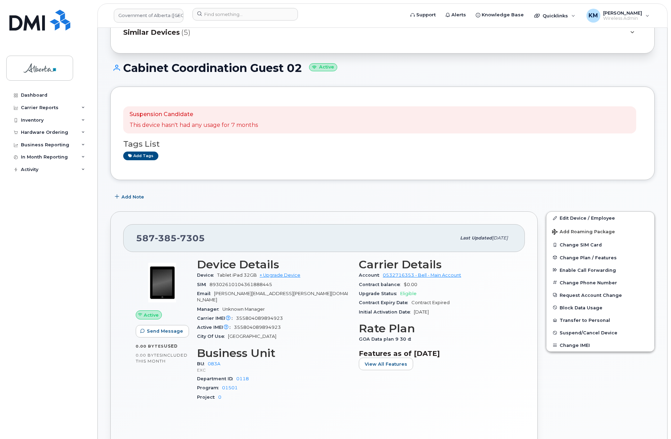
scroll to position [35, 0]
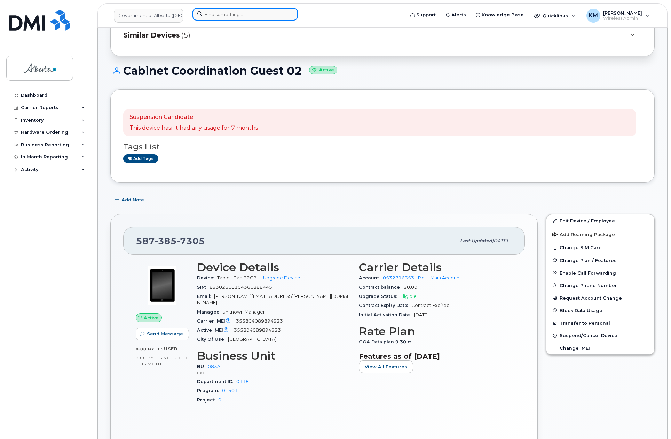
click at [248, 12] on input at bounding box center [244, 14] width 105 height 13
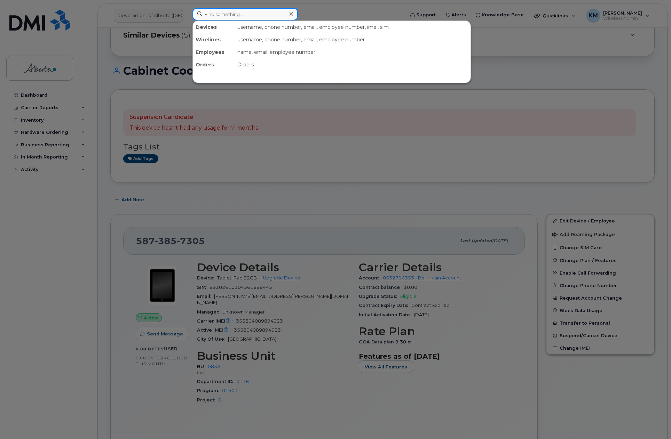
paste input "355805089615598"
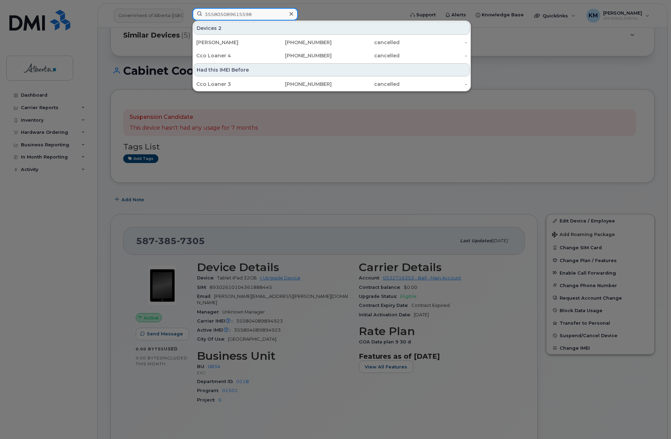
drag, startPoint x: 266, startPoint y: 14, endPoint x: 196, endPoint y: 12, distance: 69.9
click at [196, 12] on input "355805089615598" at bounding box center [244, 14] width 105 height 13
paste input "675011194583"
type input "356750111945838"
